Goal: Information Seeking & Learning: Learn about a topic

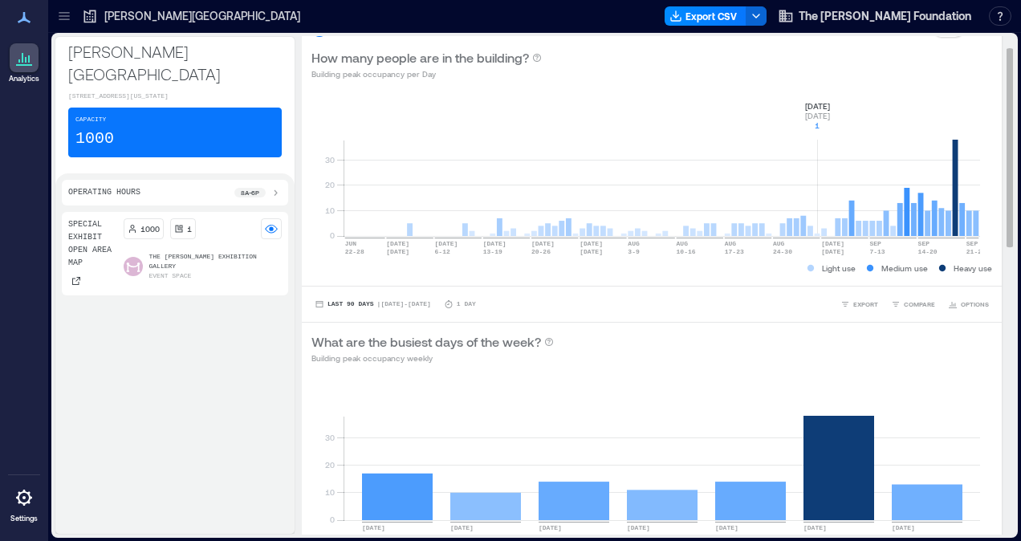
scroll to position [26, 0]
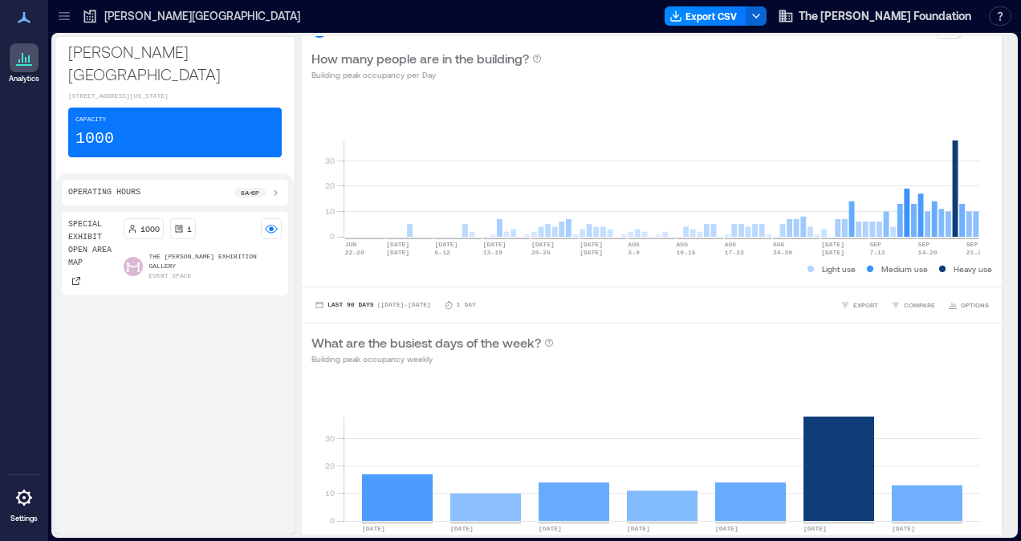
click at [183, 130] on div "Capacity 1000" at bounding box center [175, 133] width 214 height 50
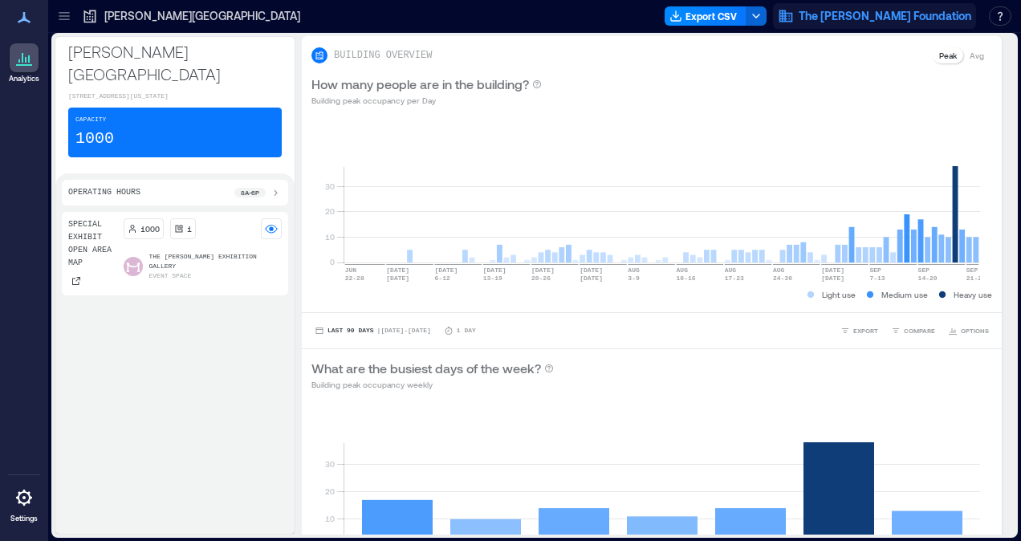
click at [856, 8] on span "The [PERSON_NAME] Foundation" at bounding box center [885, 16] width 173 height 16
click at [848, 14] on span "The [PERSON_NAME] Foundation" at bounding box center [885, 16] width 173 height 16
click at [102, 187] on p "Operating Hours" at bounding box center [104, 192] width 72 height 13
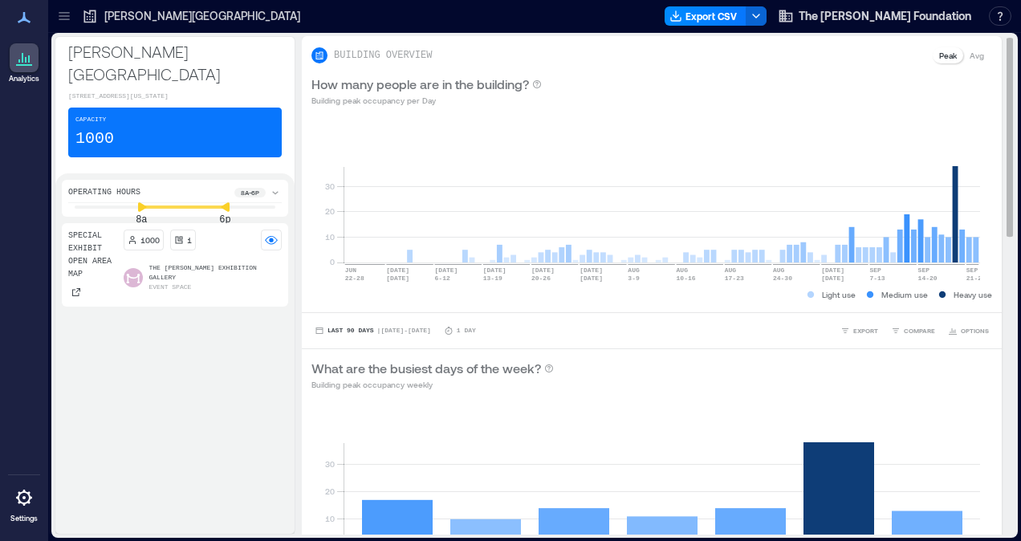
click at [339, 121] on div "0 10 20 [DATE]-[DATE] [DATE] [DATE] 6-[DATE] [DATE]-[DATE] [DATE] [DATE]-[DATE]…" at bounding box center [652, 214] width 700 height 196
click at [233, 340] on div "Special Exhibit Open Area Map 1000 1 The [PERSON_NAME] Exhibition Gallery Event…" at bounding box center [175, 375] width 226 height 304
click at [198, 128] on div "Capacity 1000" at bounding box center [175, 133] width 214 height 50
click at [189, 350] on div "Special Exhibit Open Area Map 1000 1 The [PERSON_NAME] Exhibition Gallery Event…" at bounding box center [175, 375] width 226 height 304
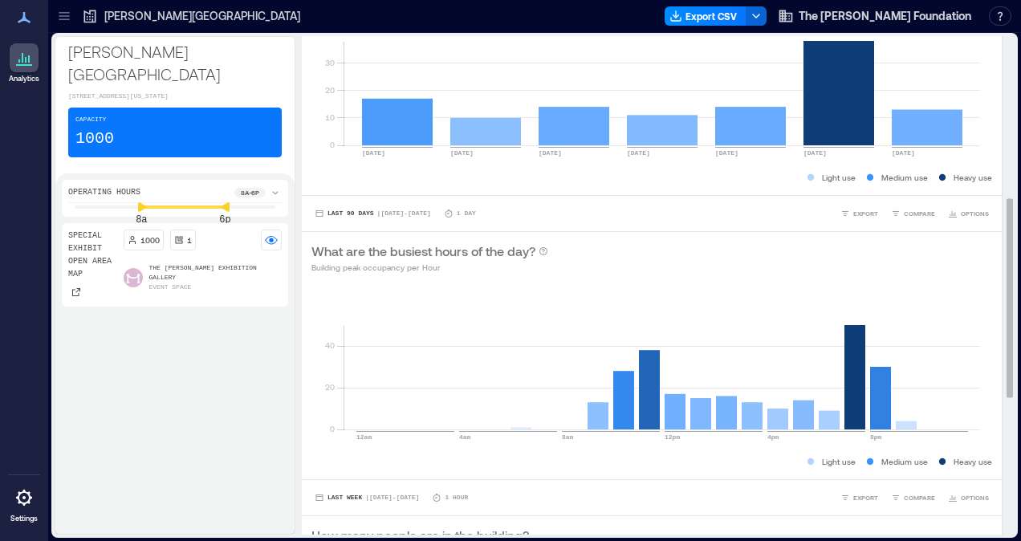
scroll to position [748, 0]
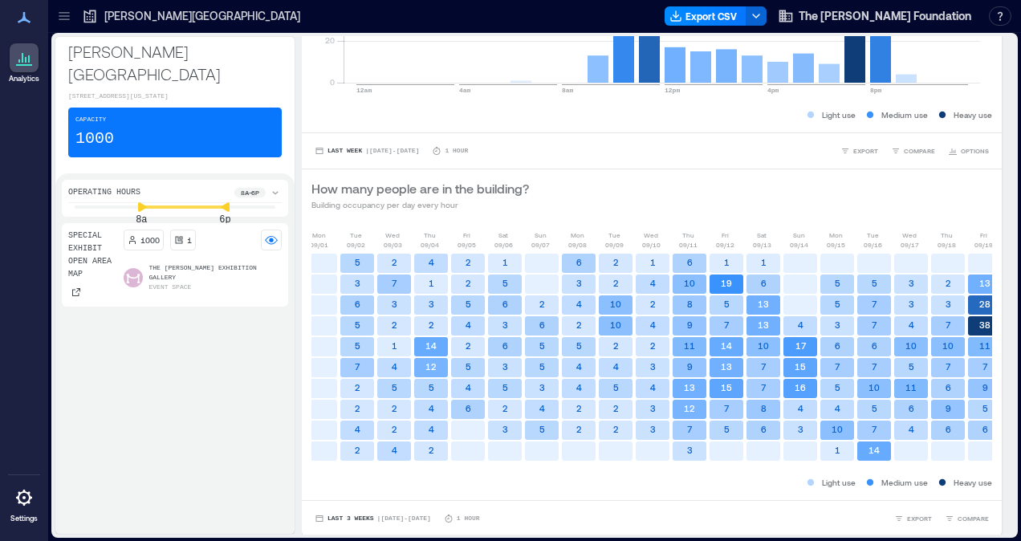
click at [19, 63] on icon at bounding box center [19, 60] width 2 height 3
click at [66, 16] on icon at bounding box center [64, 16] width 10 height 2
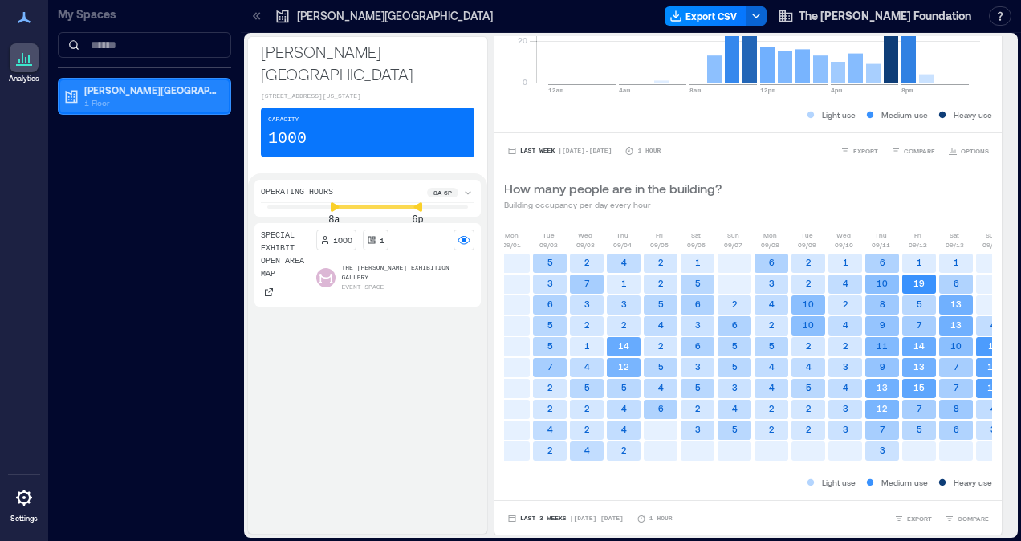
click at [124, 96] on p "1 Floor" at bounding box center [151, 102] width 135 height 13
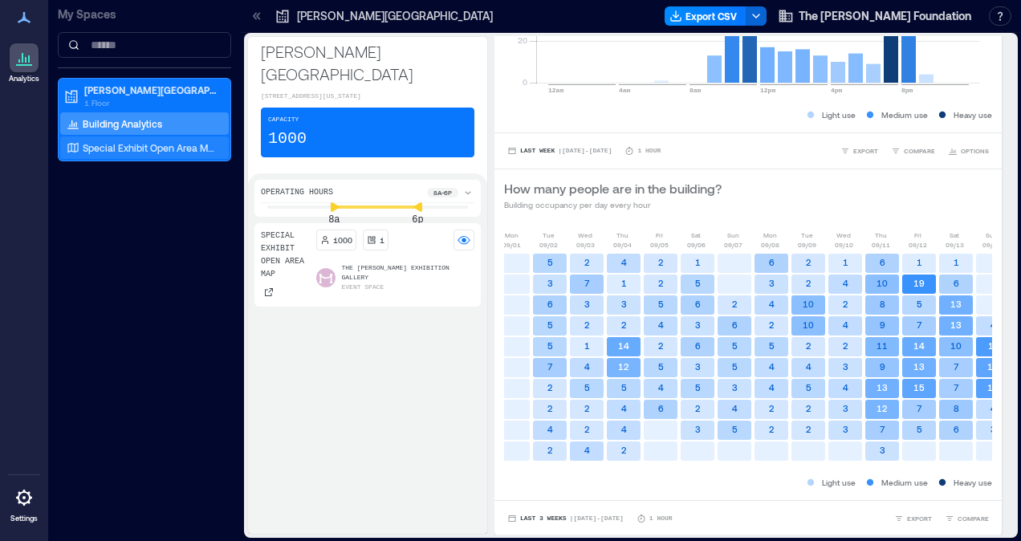
click at [147, 153] on p "Special Exhibit Open Area Map" at bounding box center [149, 147] width 133 height 13
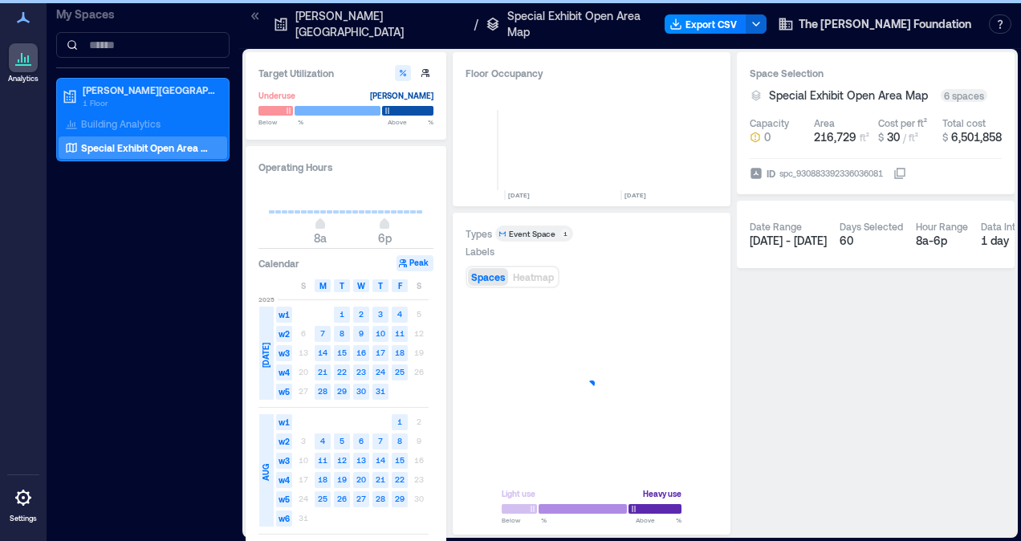
scroll to position [0, 5676]
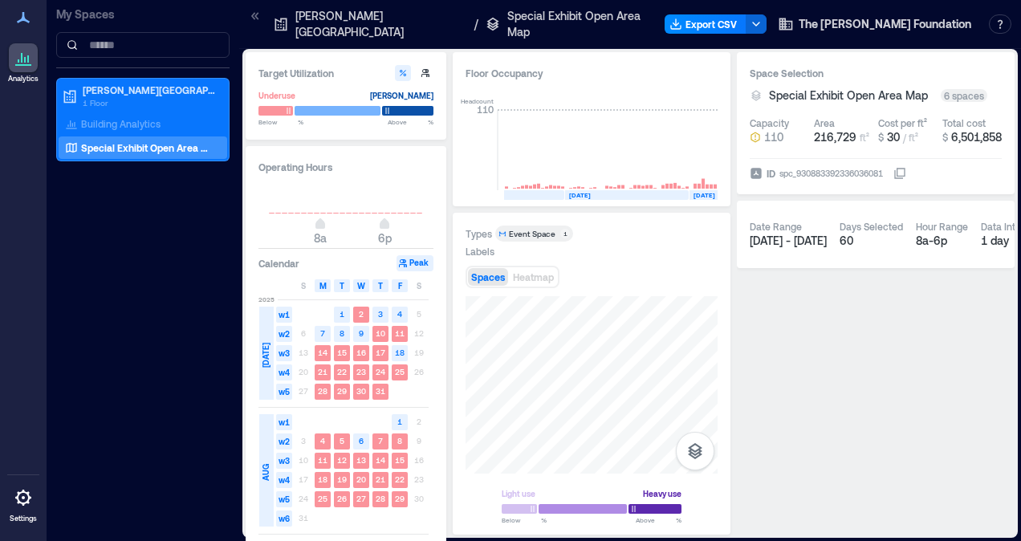
click at [584, 21] on p "Special Exhibit Open Area Map" at bounding box center [577, 24] width 140 height 32
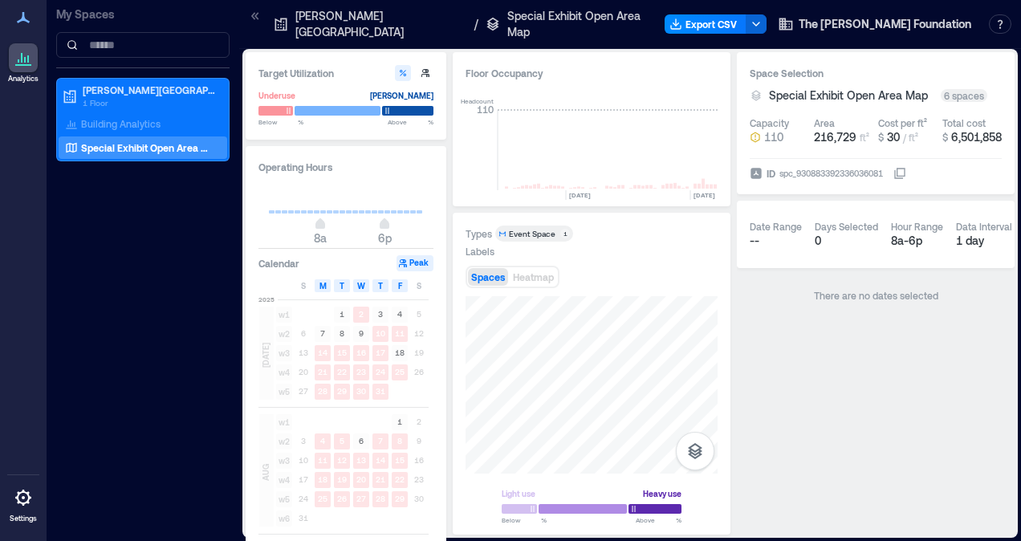
click at [584, 21] on p "Special Exhibit Open Area Map" at bounding box center [577, 24] width 140 height 32
click at [26, 16] on icon at bounding box center [23, 17] width 19 height 19
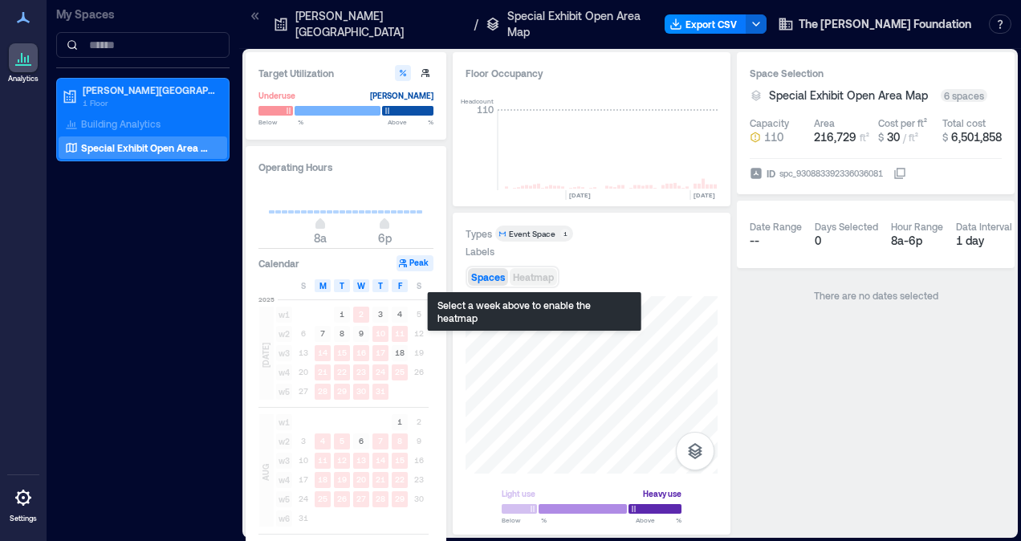
click at [525, 279] on span "Heatmap" at bounding box center [533, 276] width 41 height 11
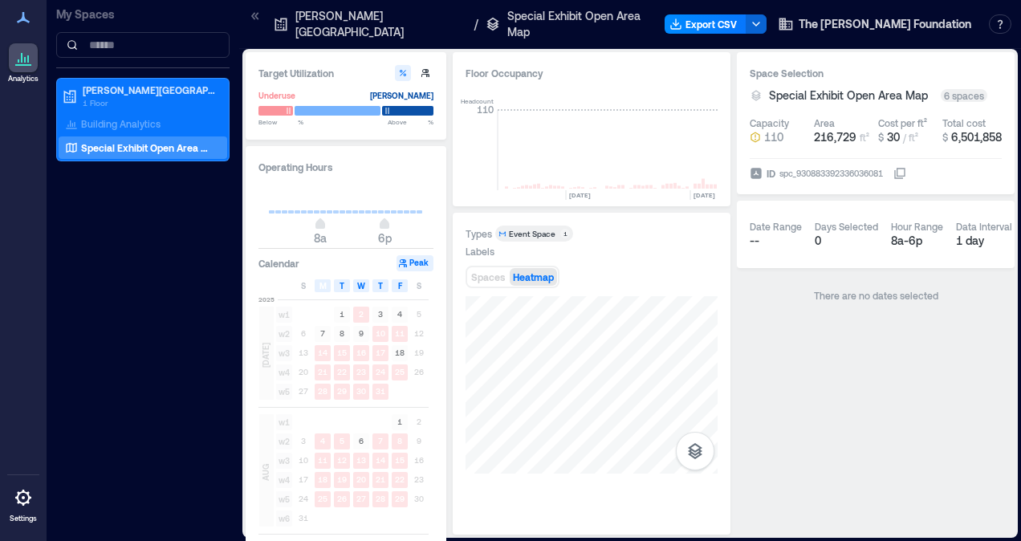
click at [351, 29] on p "[PERSON_NAME][GEOGRAPHIC_DATA]" at bounding box center [381, 24] width 173 height 32
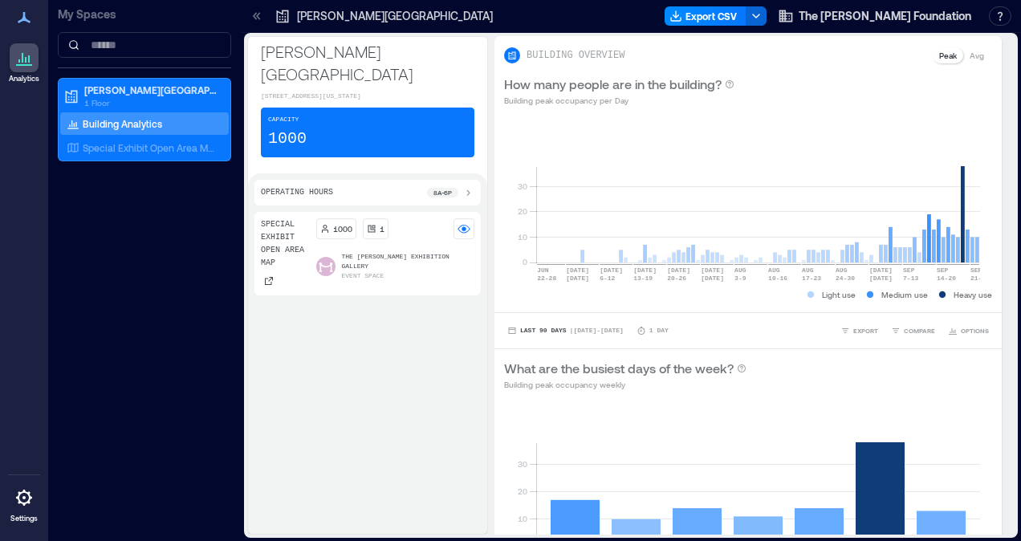
click at [392, 253] on p "The [PERSON_NAME] Exhibition Gallery" at bounding box center [408, 261] width 133 height 19
click at [333, 263] on span at bounding box center [325, 266] width 19 height 19
click at [379, 262] on p "The [PERSON_NAME] Exhibition Gallery" at bounding box center [408, 261] width 133 height 19
click at [458, 228] on rect at bounding box center [464, 228] width 13 height 13
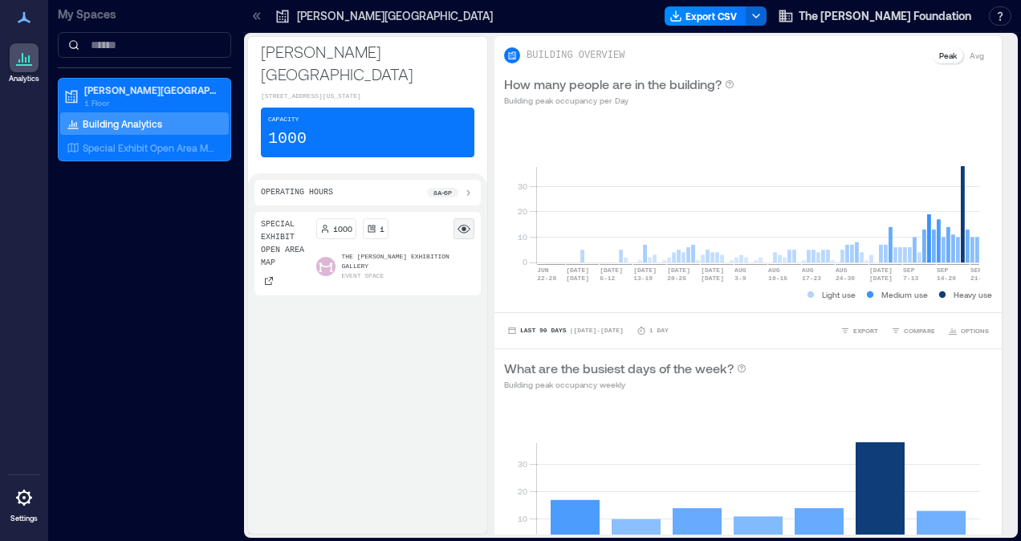
click at [462, 225] on icon at bounding box center [464, 227] width 12 height 5
click at [445, 252] on p "The [PERSON_NAME] Exhibition Gallery" at bounding box center [408, 261] width 133 height 19
click at [362, 11] on p "[PERSON_NAME][GEOGRAPHIC_DATA]" at bounding box center [395, 16] width 196 height 16
click at [108, 96] on p "1 Floor" at bounding box center [151, 102] width 135 height 13
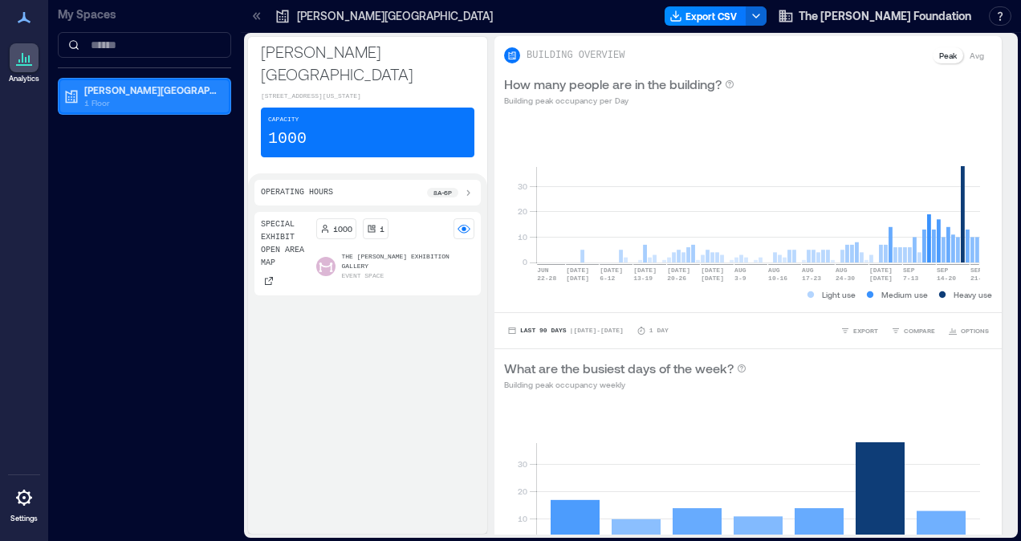
click at [121, 100] on p "1 Floor" at bounding box center [151, 102] width 135 height 13
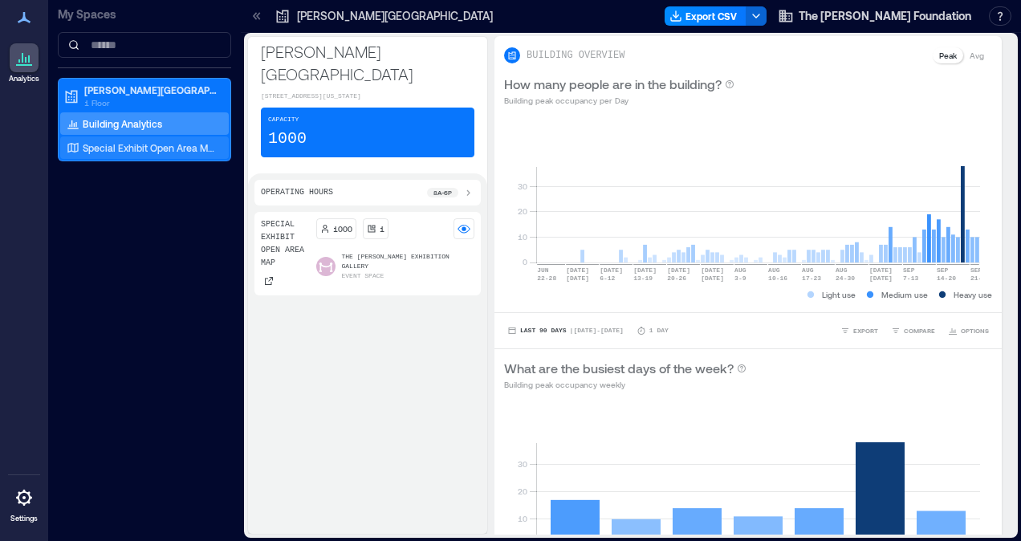
click at [145, 149] on p "Special Exhibit Open Area Map" at bounding box center [149, 147] width 133 height 13
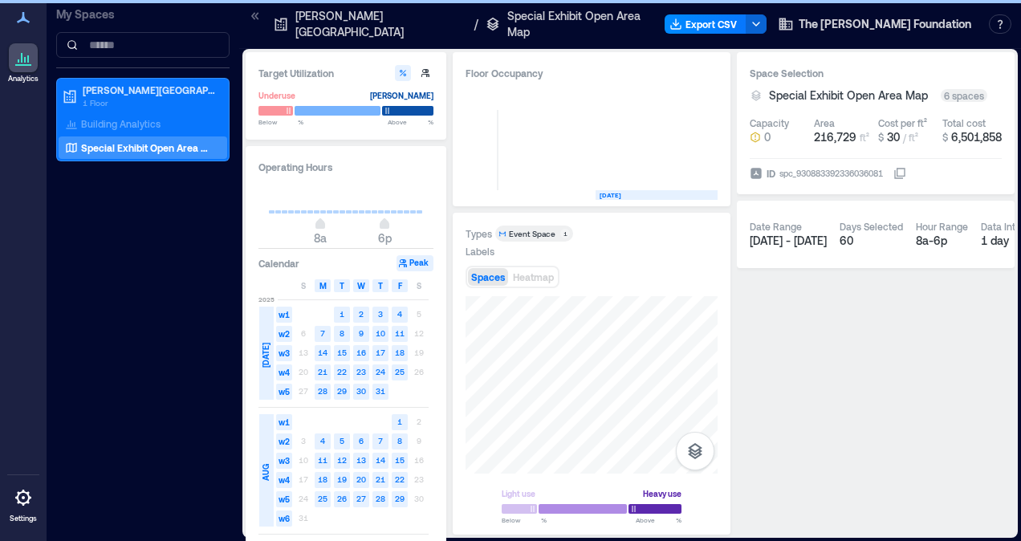
scroll to position [0, 5676]
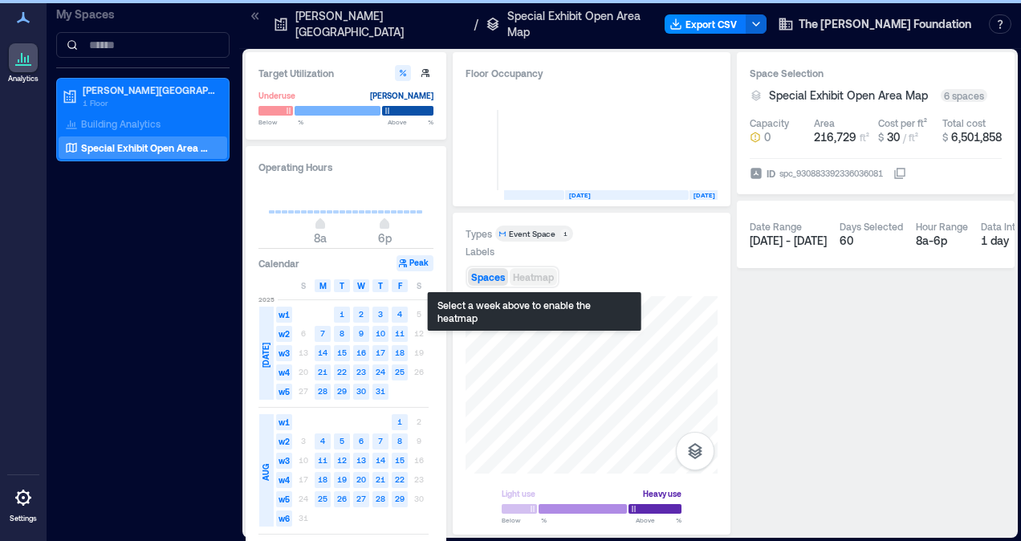
click at [539, 275] on span "Heatmap" at bounding box center [533, 276] width 41 height 11
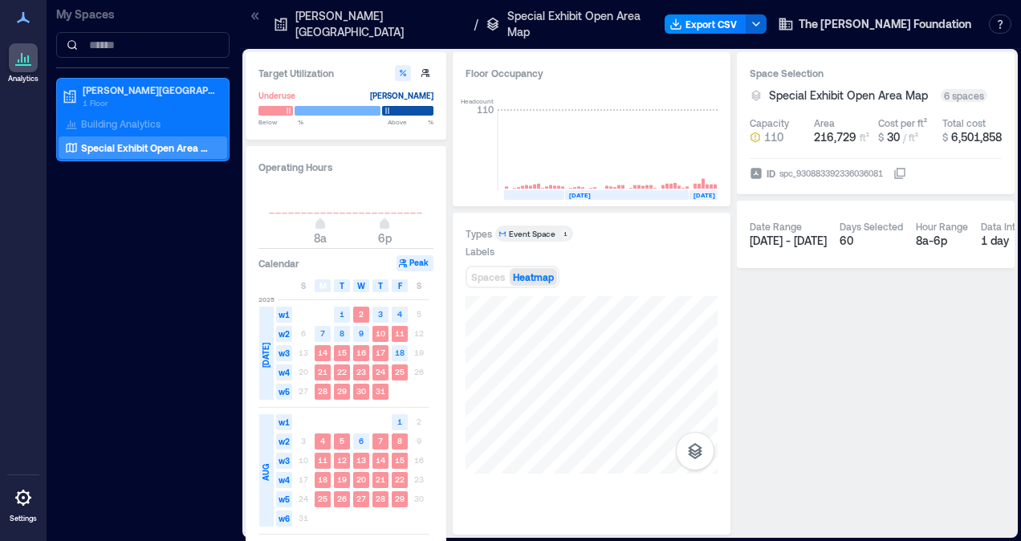
click at [743, 525] on div "Target Utilization Underuse [PERSON_NAME] Below ** % Above ** % Operating Hours…" at bounding box center [630, 293] width 769 height 483
click at [275, 104] on div at bounding box center [346, 111] width 175 height 14
click at [326, 111] on div at bounding box center [338, 110] width 86 height 11
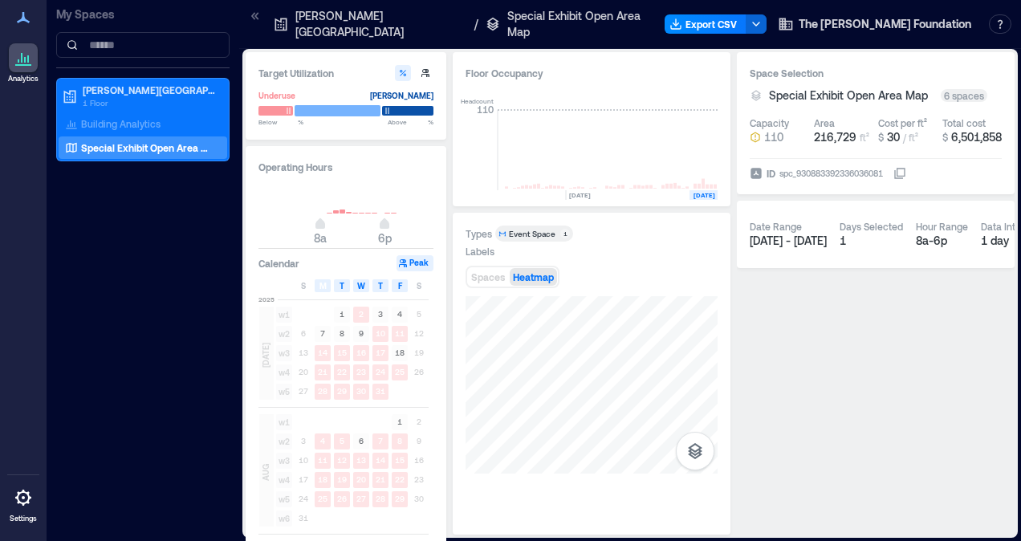
scroll to position [0, 5740]
click at [412, 106] on div at bounding box center [407, 110] width 51 height 11
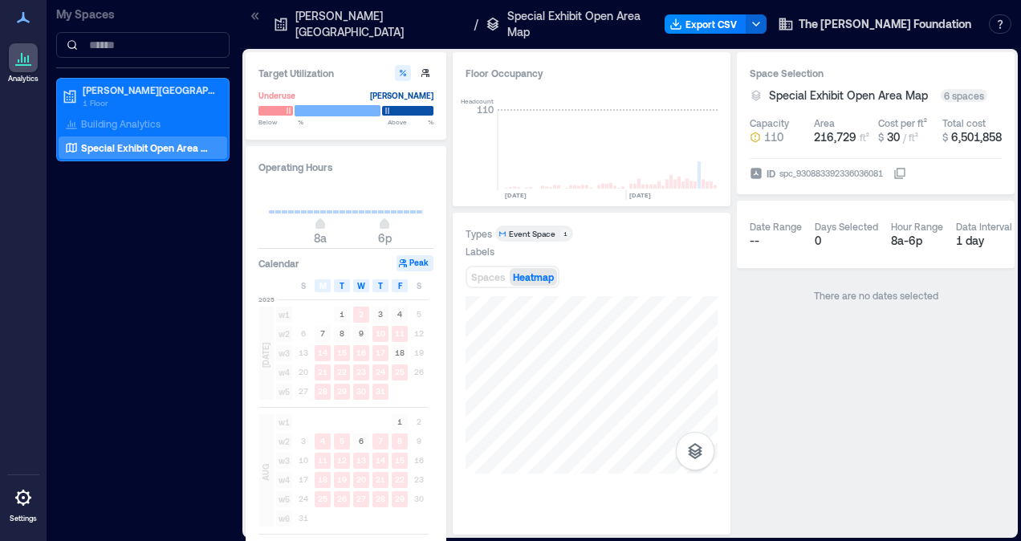
click at [348, 108] on div at bounding box center [338, 110] width 86 height 11
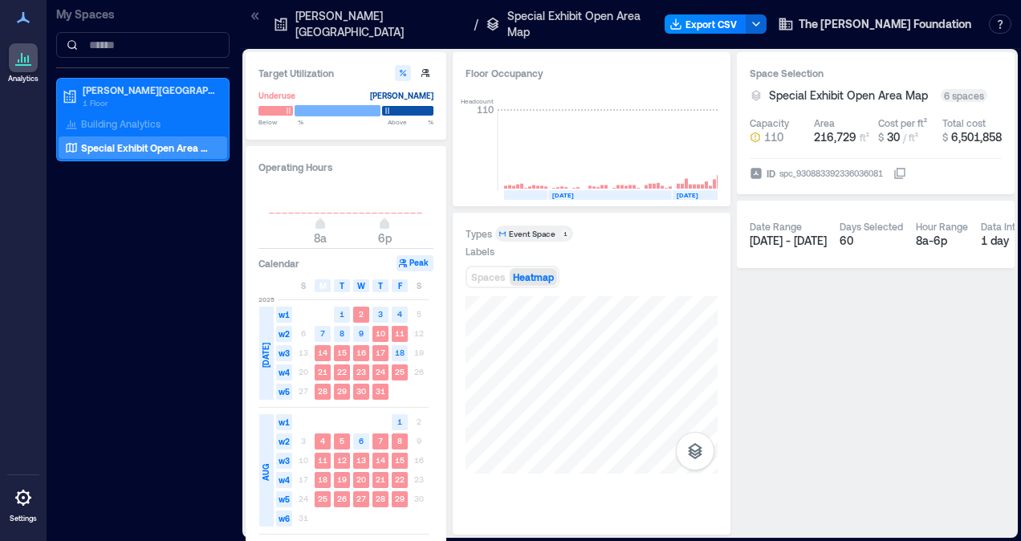
scroll to position [0, 5676]
click at [399, 74] on icon "button" at bounding box center [403, 73] width 10 height 10
click at [429, 71] on icon "button" at bounding box center [426, 73] width 10 height 10
type input "**"
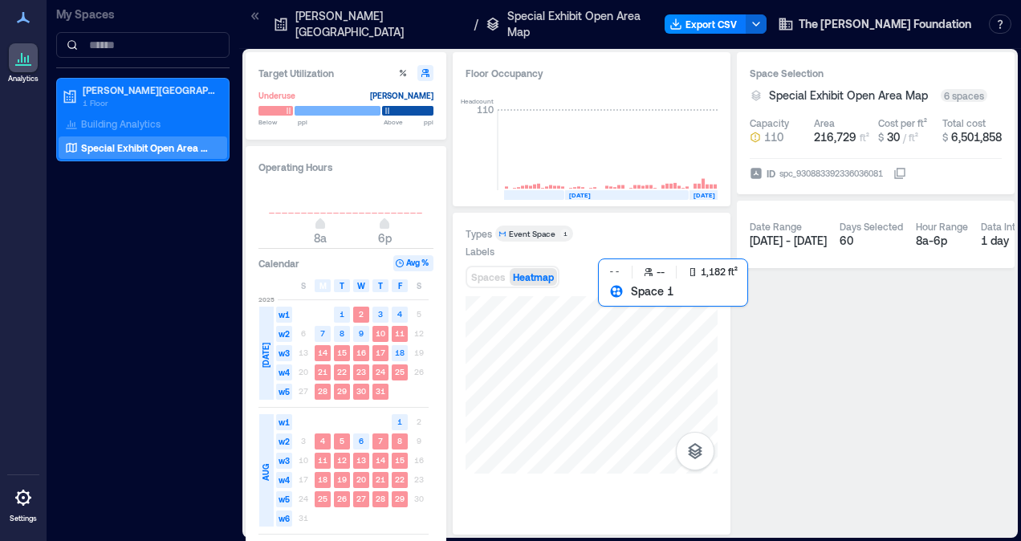
click at [629, 345] on div at bounding box center [592, 384] width 252 height 177
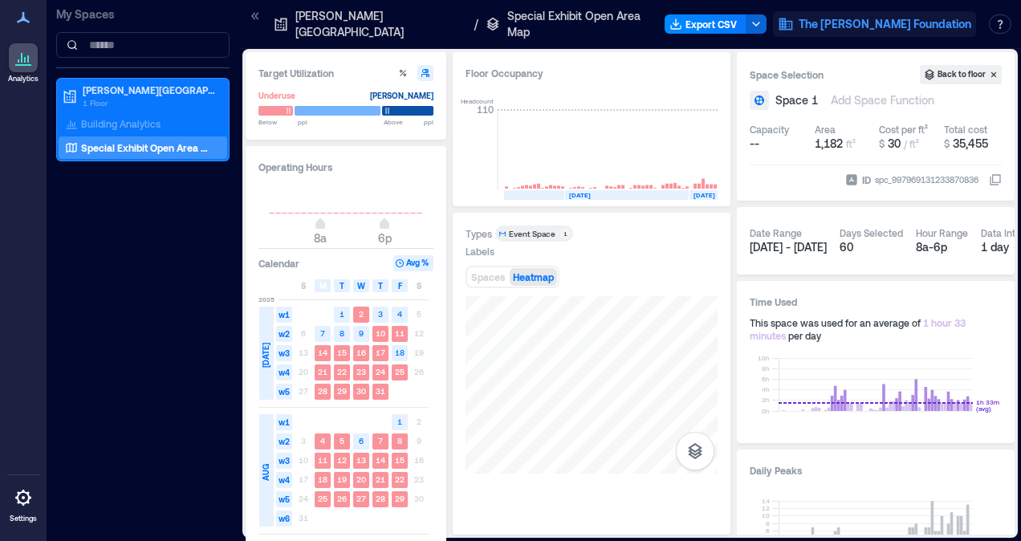
click at [874, 21] on span "The [PERSON_NAME] Foundation" at bounding box center [885, 24] width 173 height 16
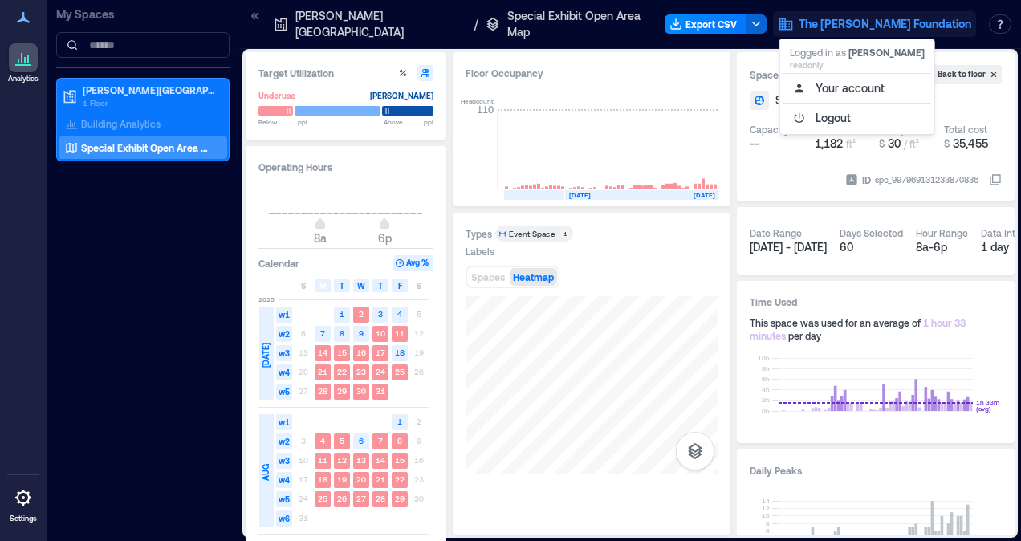
click at [846, 19] on span "The [PERSON_NAME] Foundation" at bounding box center [885, 24] width 173 height 16
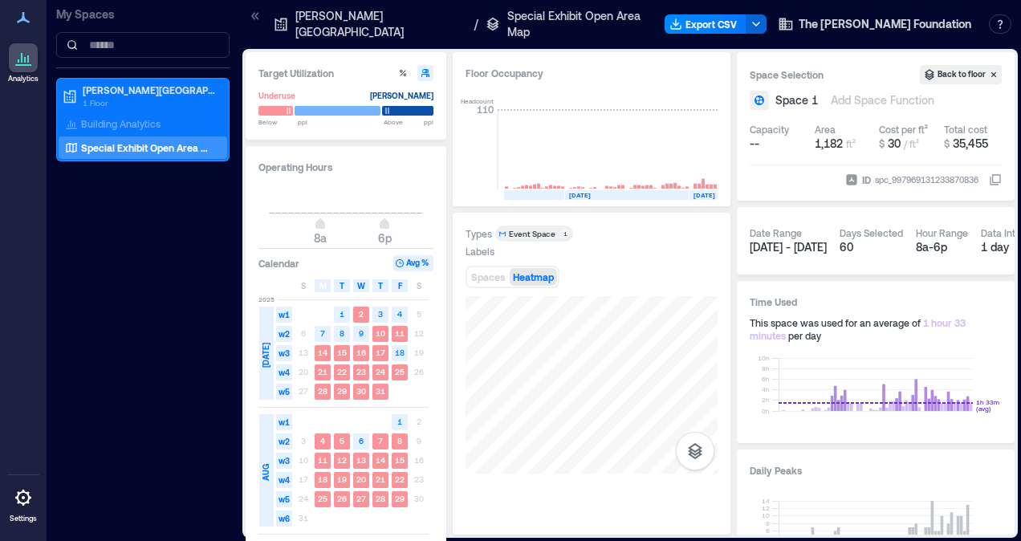
click at [535, 21] on p "Special Exhibit Open Area Map" at bounding box center [577, 24] width 140 height 32
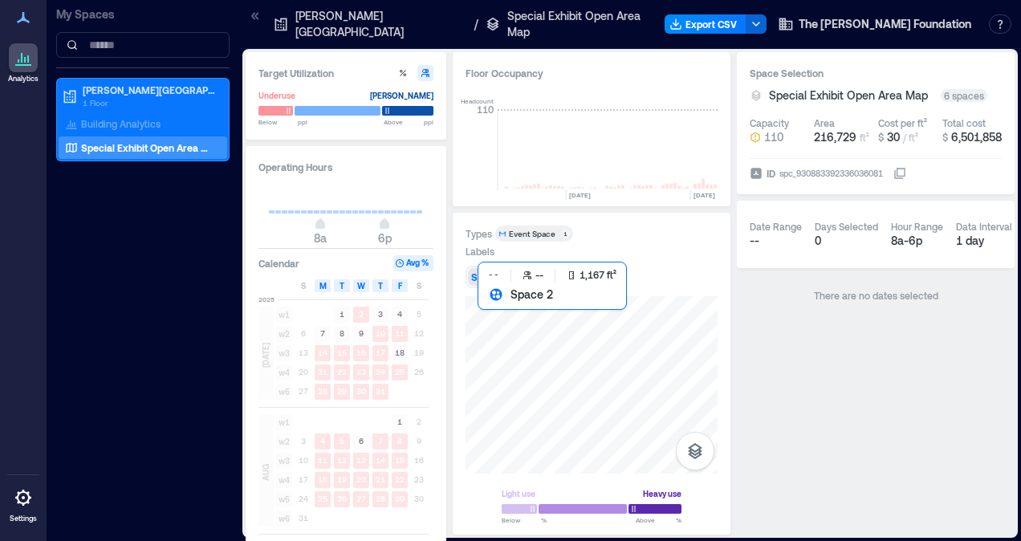
click at [525, 365] on div at bounding box center [592, 384] width 252 height 177
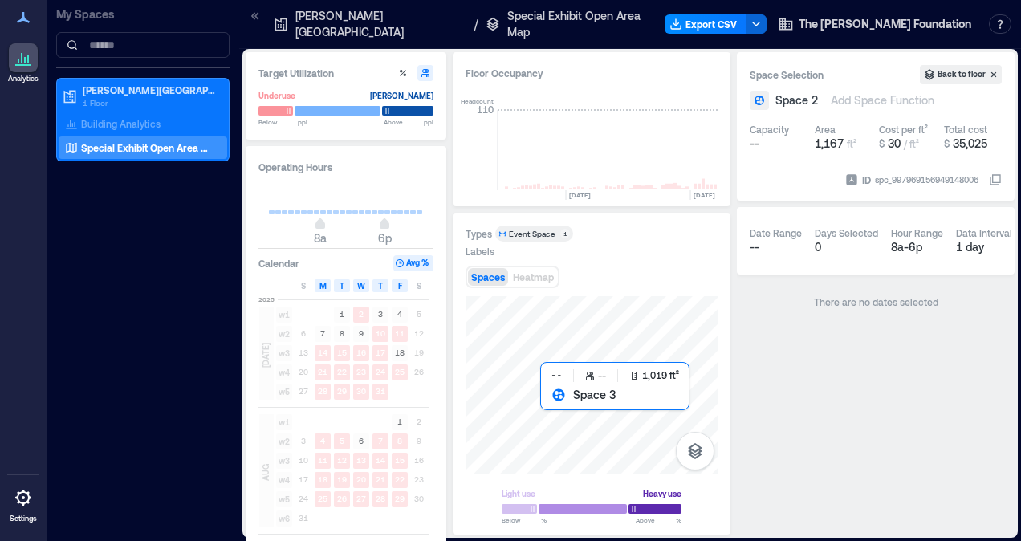
click at [584, 409] on div at bounding box center [592, 384] width 252 height 177
click at [196, 141] on p "Special Exhibit Open Area Map" at bounding box center [147, 147] width 133 height 13
